Goal: Information Seeking & Learning: Learn about a topic

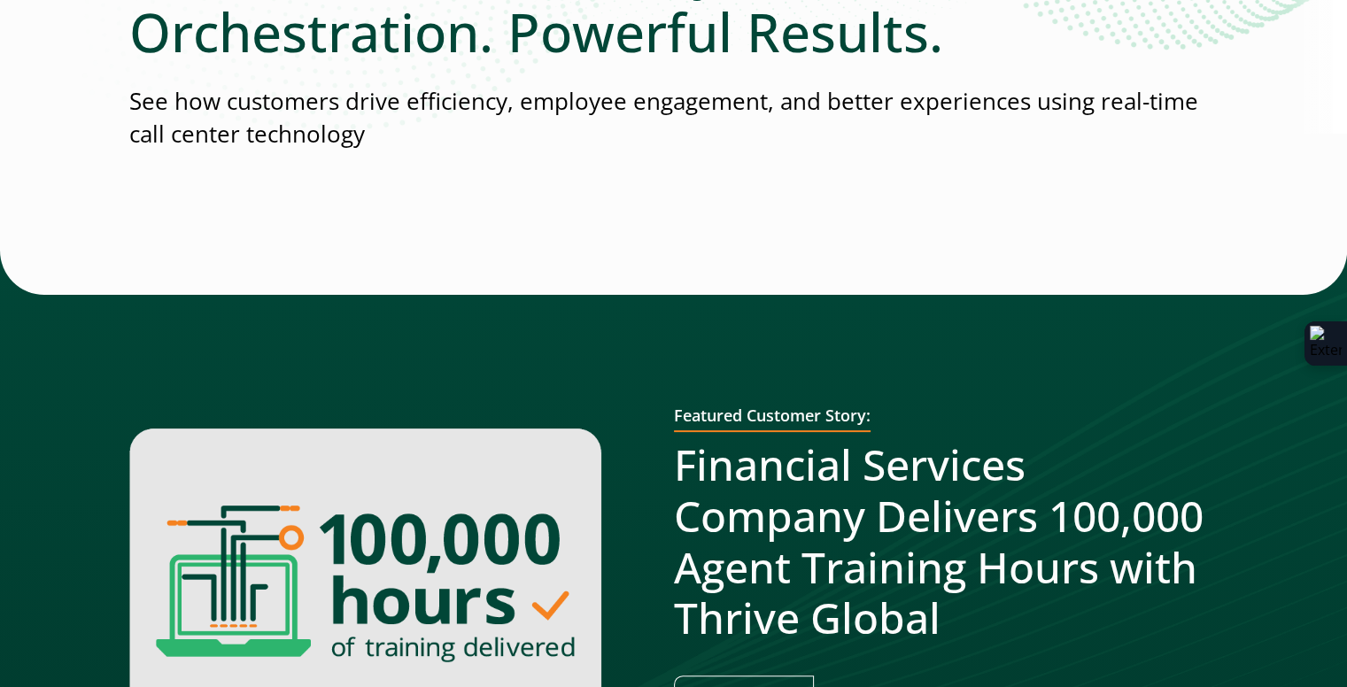
scroll to position [531, 0]
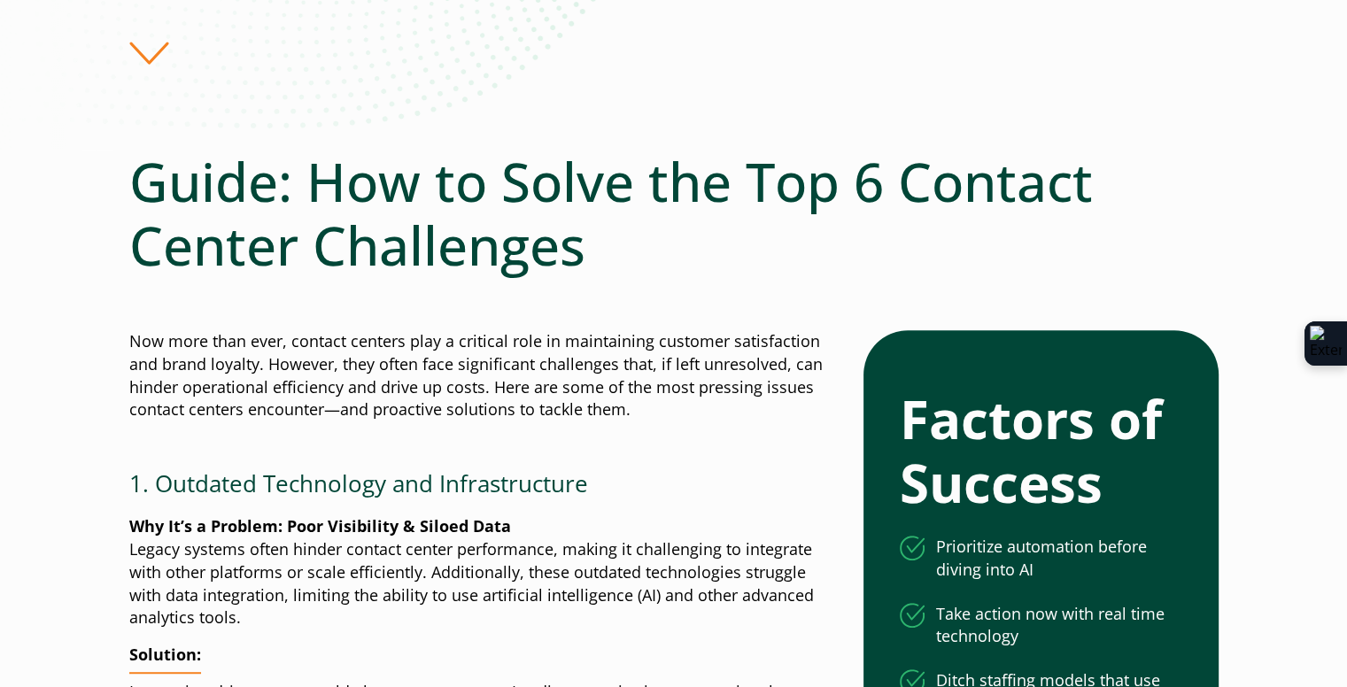
scroll to position [620, 0]
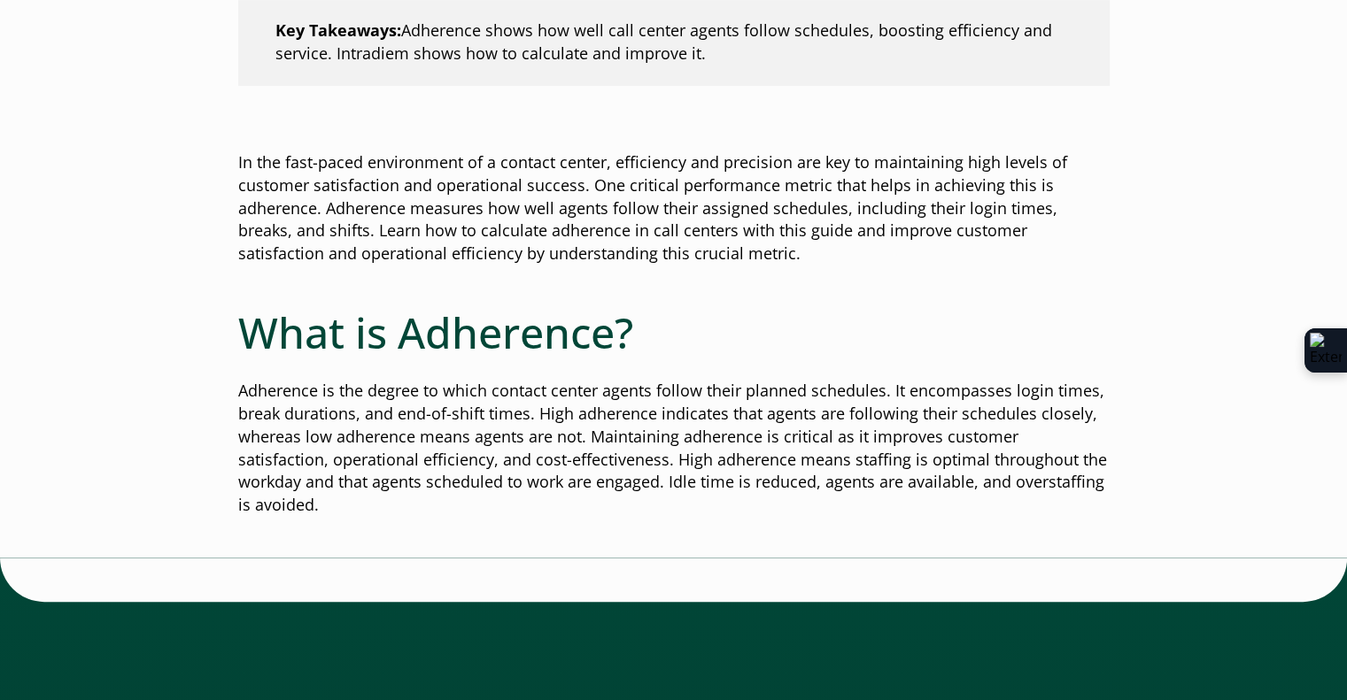
scroll to position [1151, 0]
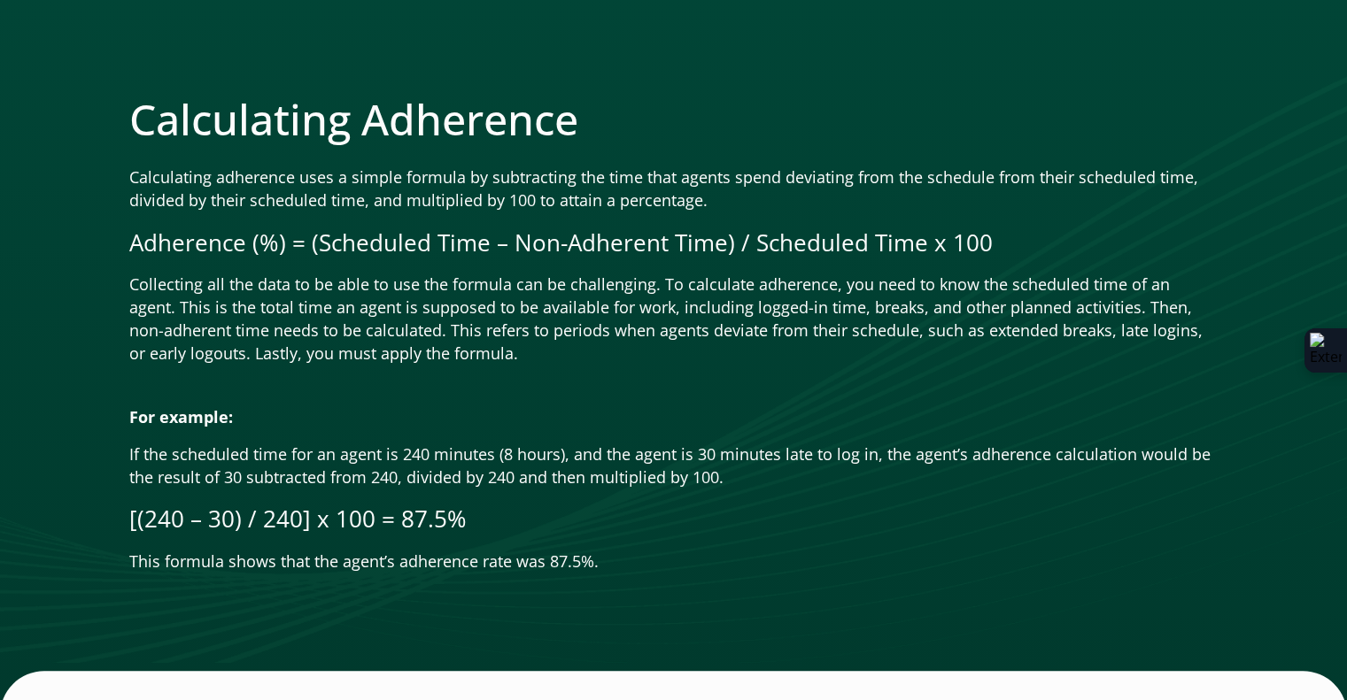
click at [747, 380] on div at bounding box center [673, 393] width 1089 height 27
click at [680, 380] on div at bounding box center [673, 393] width 1089 height 27
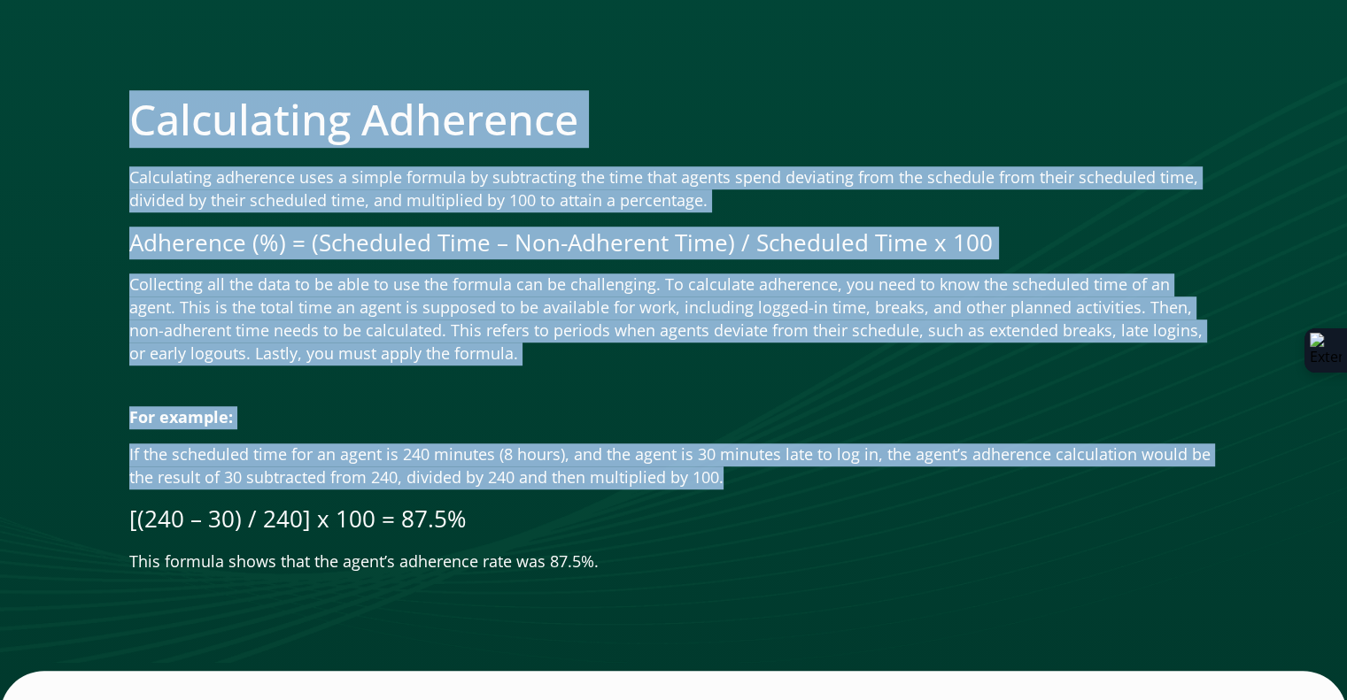
drag, startPoint x: 722, startPoint y: 452, endPoint x: 120, endPoint y: 436, distance: 602.3
click at [120, 436] on div "Calculating Adherence Calculating adherence uses a simple formula by subtractin…" at bounding box center [673, 326] width 1347 height 777
click at [120, 436] on div at bounding box center [673, 326] width 1347 height 777
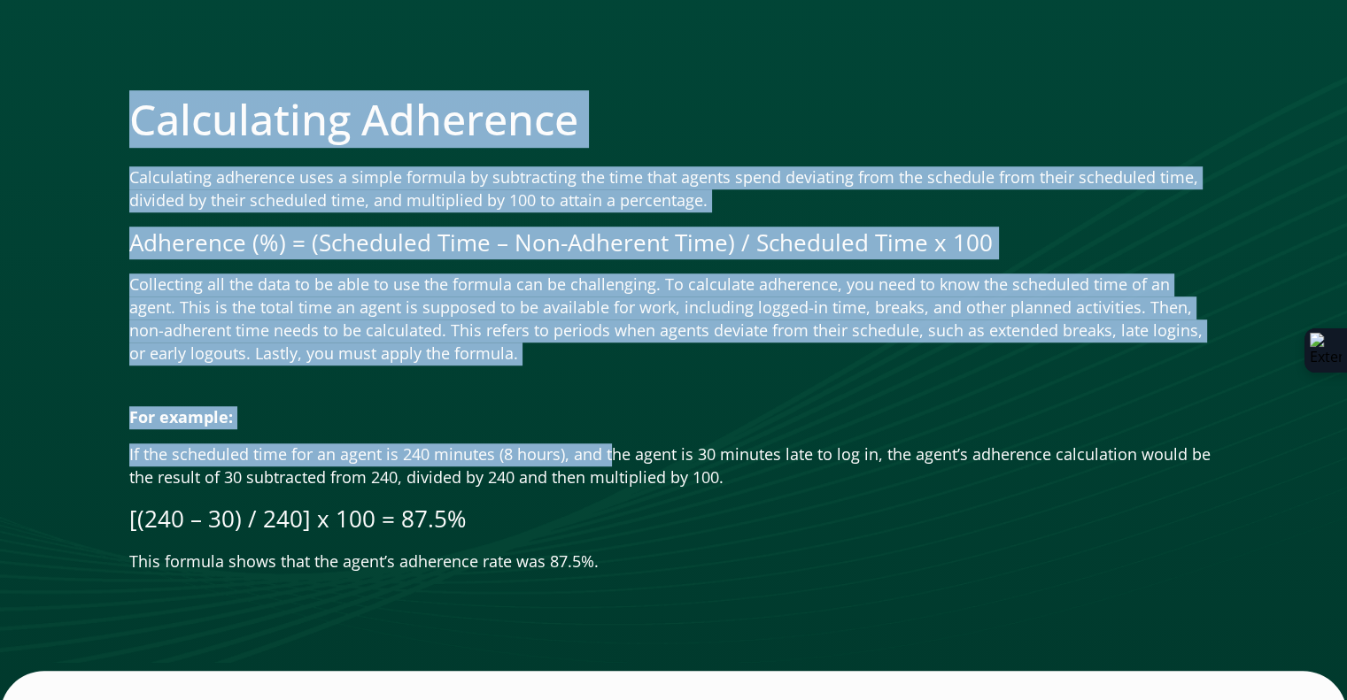
drag, startPoint x: 127, startPoint y: 426, endPoint x: 623, endPoint y: 429, distance: 496.7
click at [622, 429] on div "Calculating Adherence Calculating adherence uses a simple formula by subtractin…" at bounding box center [673, 326] width 1347 height 777
click at [623, 444] on p "If the scheduled time for an agent is 240 minutes (8 hours), and the agent is 3…" at bounding box center [673, 467] width 1089 height 46
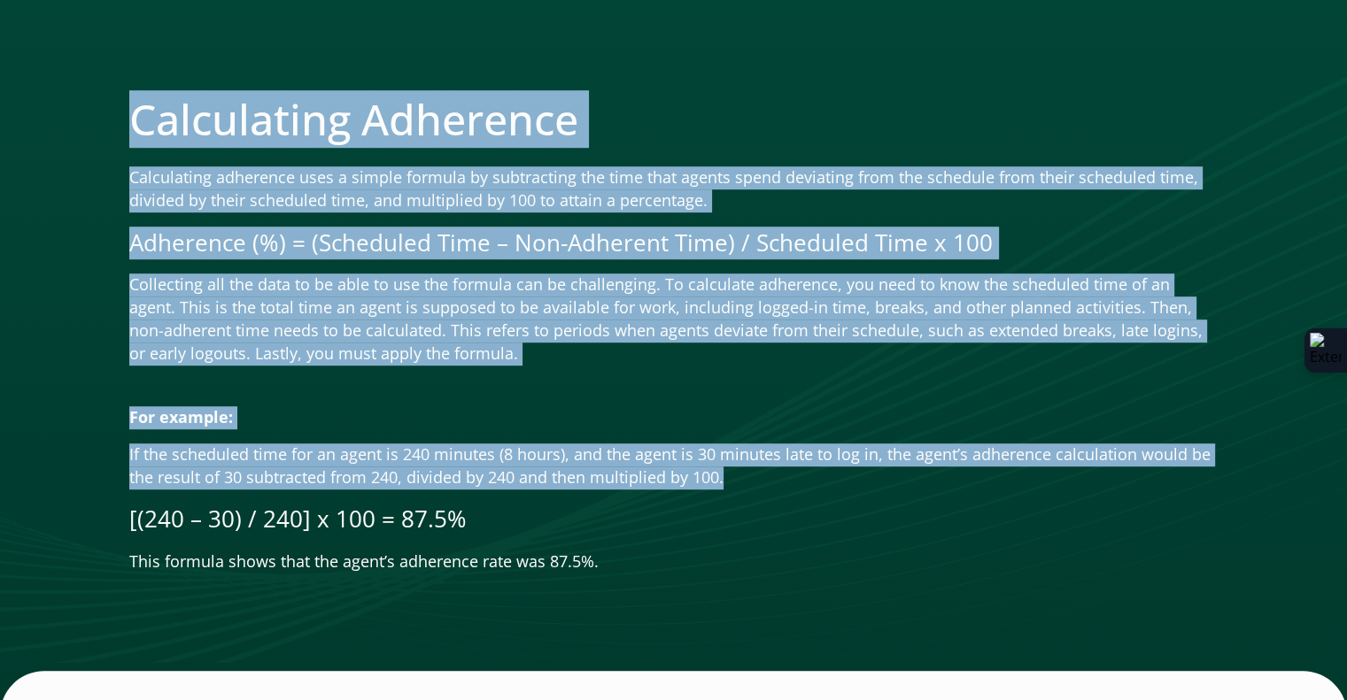
drag, startPoint x: 719, startPoint y: 453, endPoint x: 124, endPoint y: 431, distance: 595.4
click at [124, 431] on div "Calculating Adherence Calculating adherence uses a simple formula by subtractin…" at bounding box center [673, 326] width 1347 height 777
click at [135, 444] on p "If the scheduled time for an agent is 240 minutes (8 hours), and the agent is 3…" at bounding box center [673, 467] width 1089 height 46
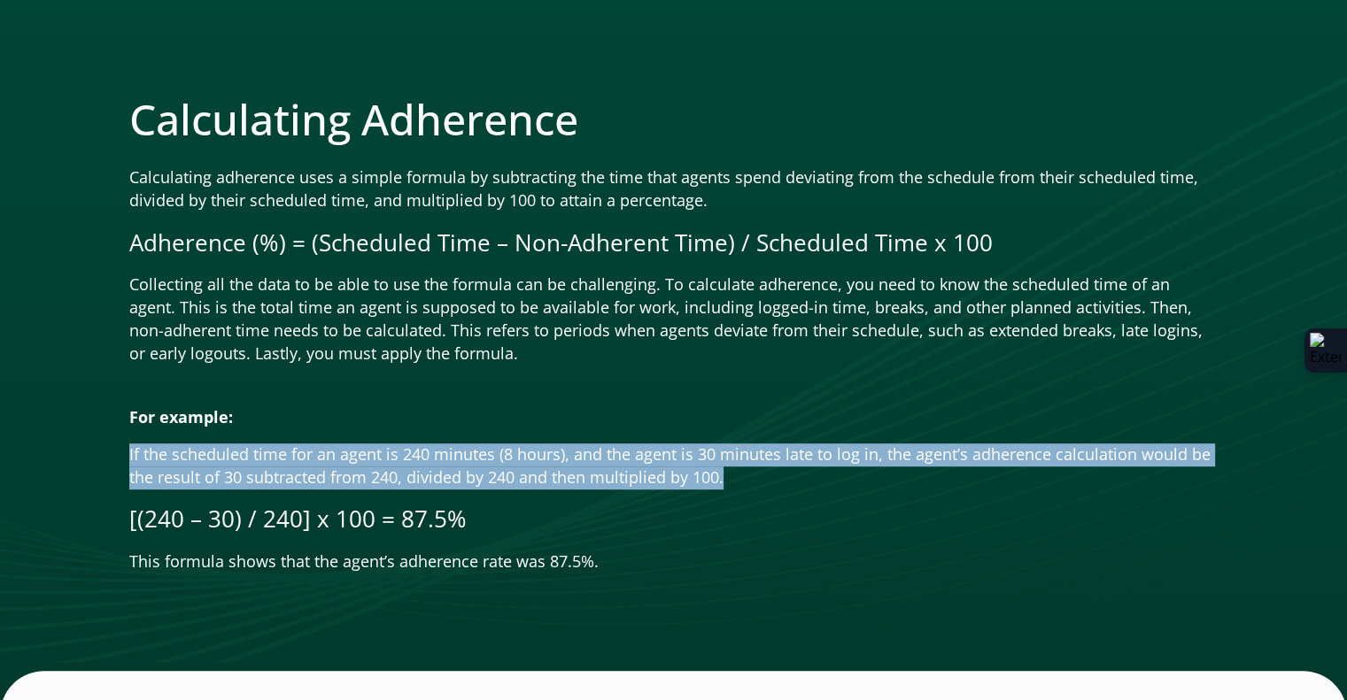
drag, startPoint x: 130, startPoint y: 431, endPoint x: 725, endPoint y: 454, distance: 595.4
click at [725, 454] on p "If the scheduled time for an agent is 240 minutes (8 hours), and the agent is 3…" at bounding box center [673, 467] width 1089 height 46
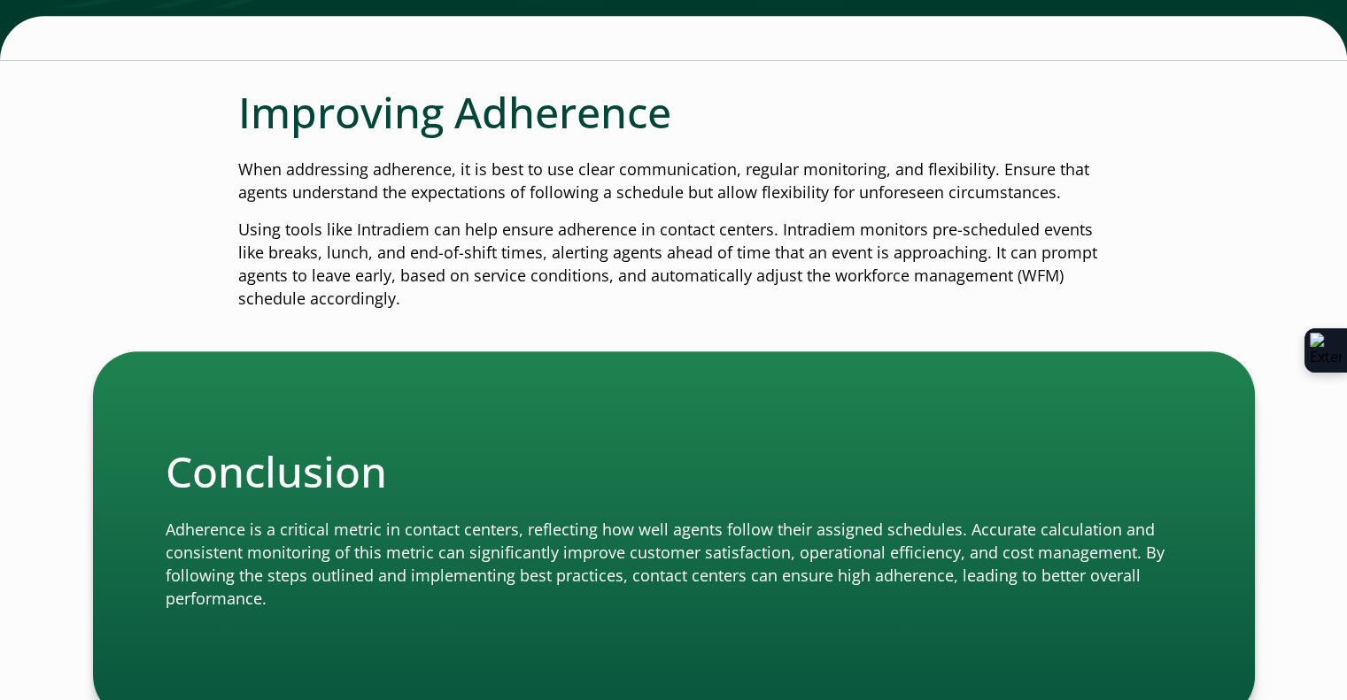
scroll to position [2213, 0]
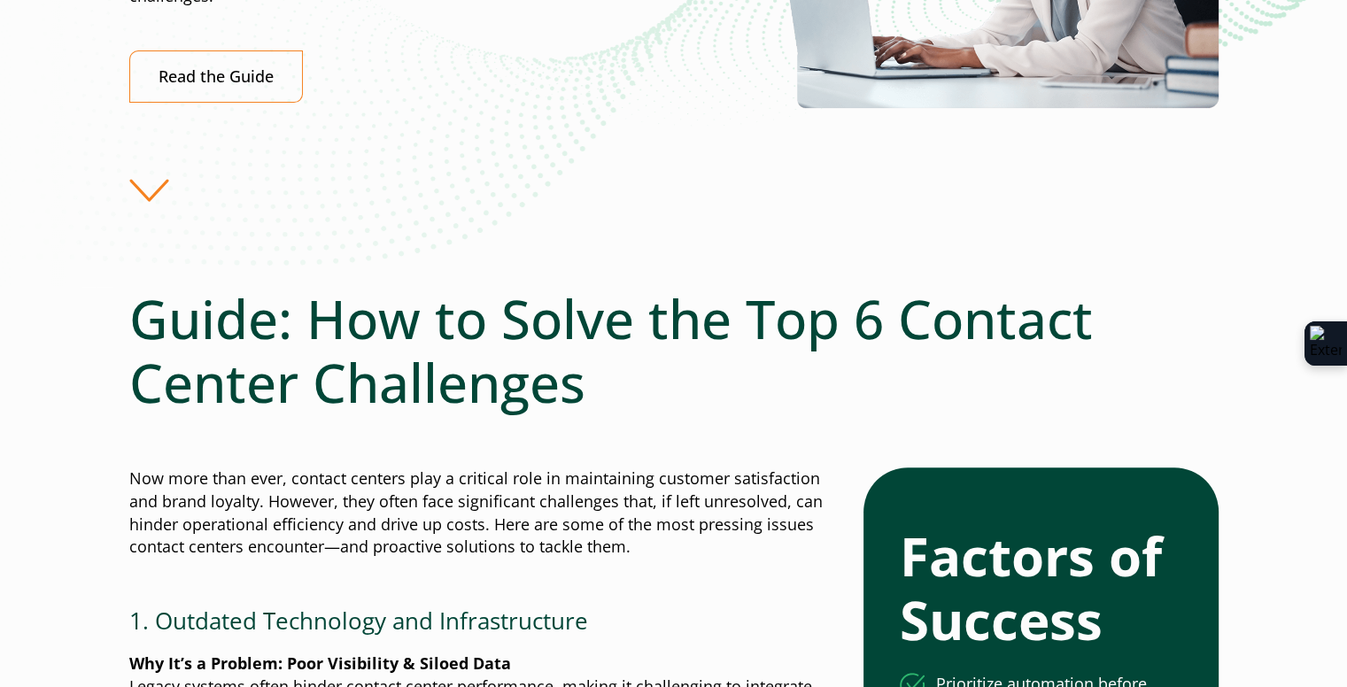
click at [901, 208] on div "Say goodbye to manual, reactive processes. Intradiem’s true real-time automatio…" at bounding box center [673, 30] width 1347 height 514
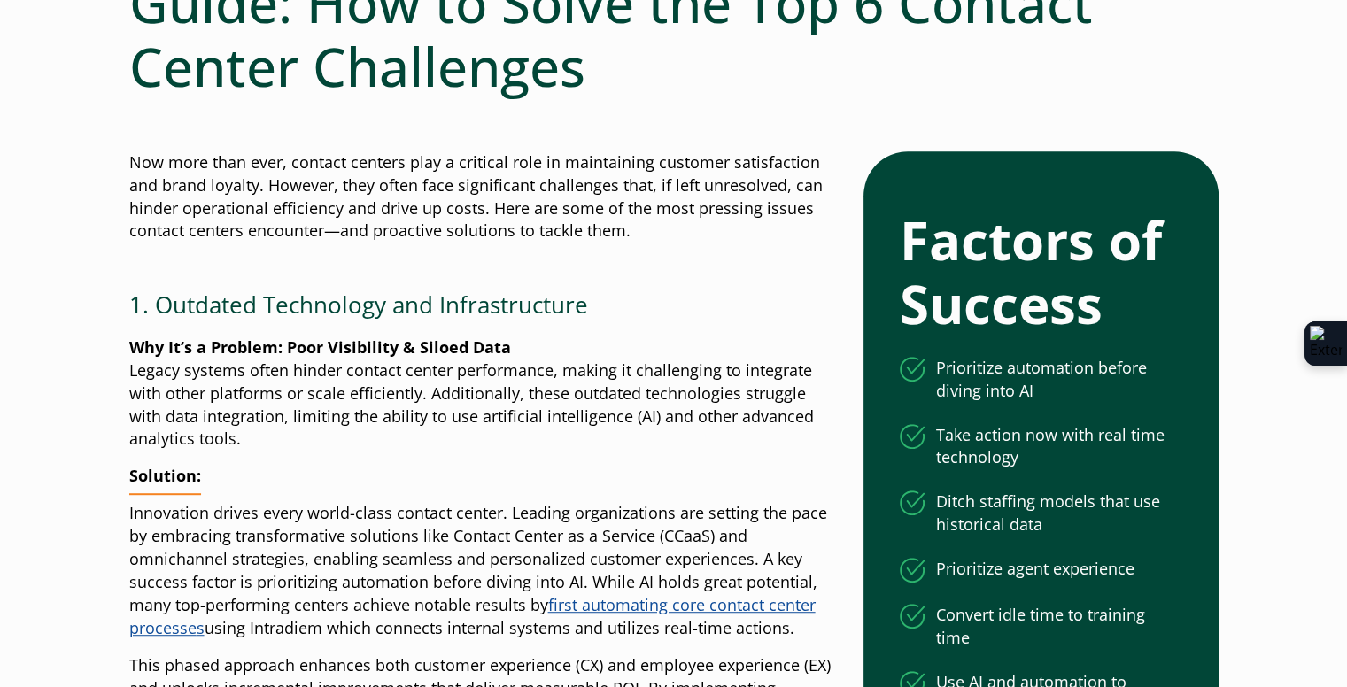
scroll to position [797, 0]
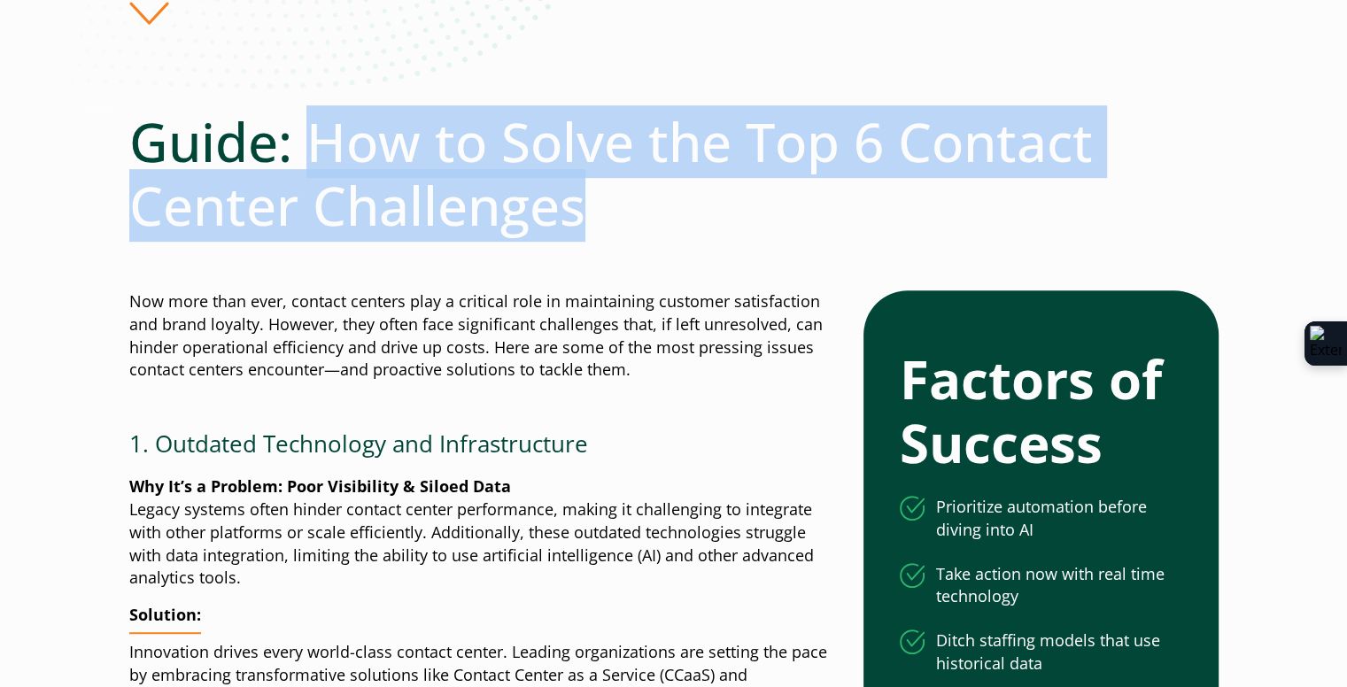
drag, startPoint x: 590, startPoint y: 213, endPoint x: 317, endPoint y: 151, distance: 279.7
click at [317, 151] on h1 "Guide: How to Solve the Top 6 Contact Center Challenges" at bounding box center [673, 173] width 1089 height 127
copy h1 "How to Solve the Top 6 Contact Center Challenges"
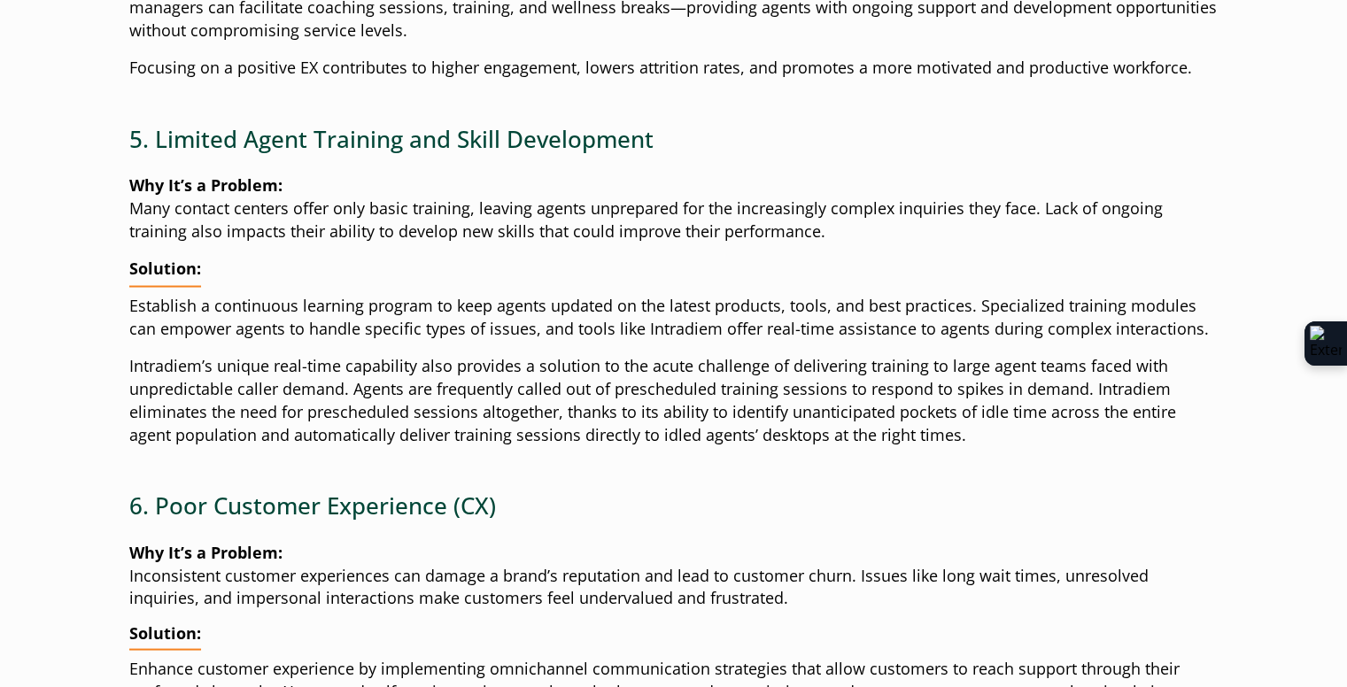
scroll to position [3542, 0]
